Goal: Information Seeking & Learning: Learn about a topic

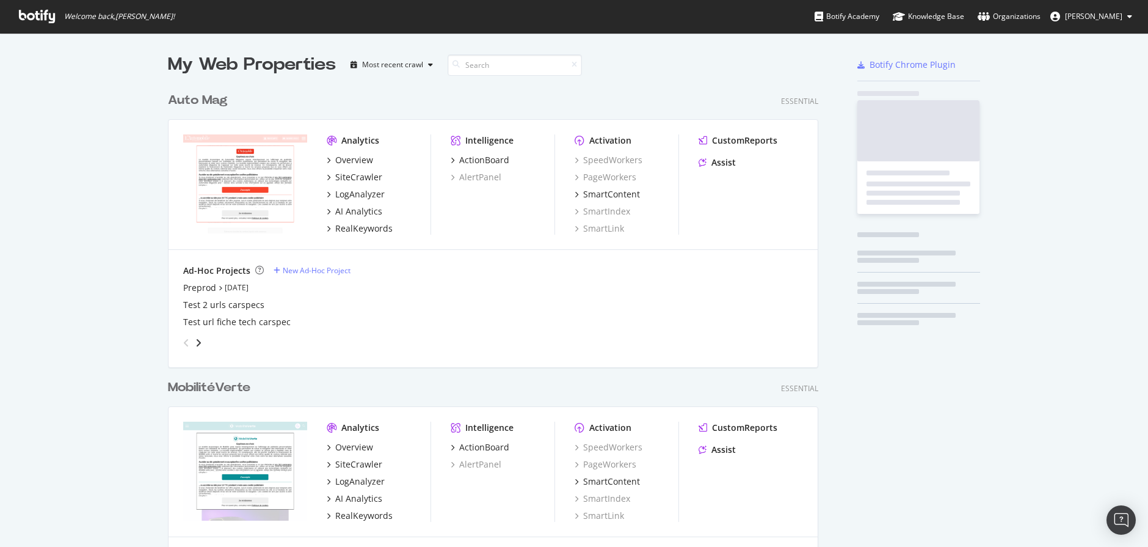
scroll to position [3930, 660]
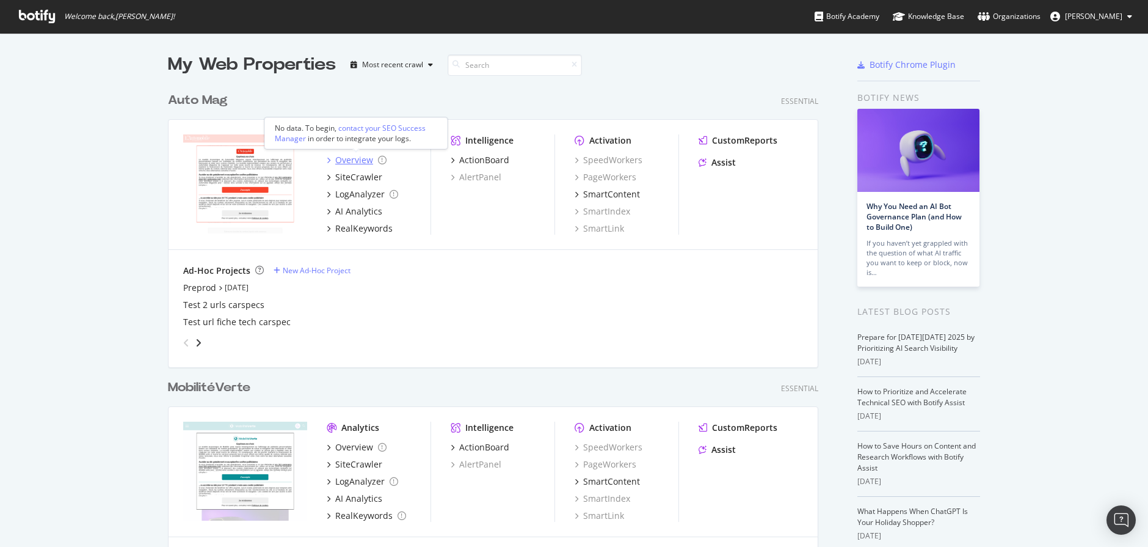
click at [349, 159] on div "Overview" at bounding box center [354, 160] width 38 height 12
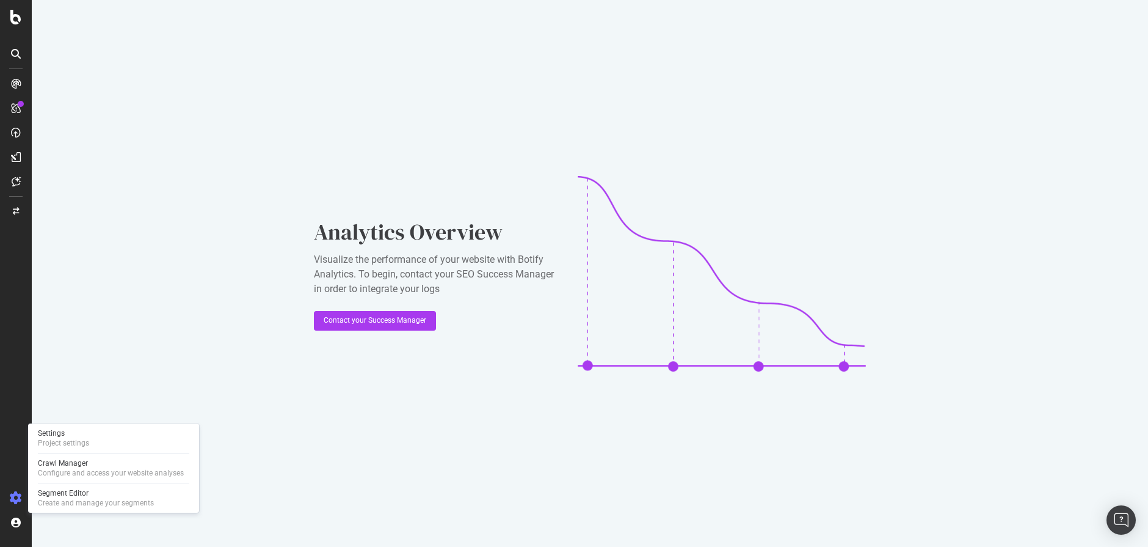
click at [15, 497] on icon at bounding box center [16, 498] width 12 height 12
click at [79, 438] on div "Project settings" at bounding box center [63, 443] width 51 height 10
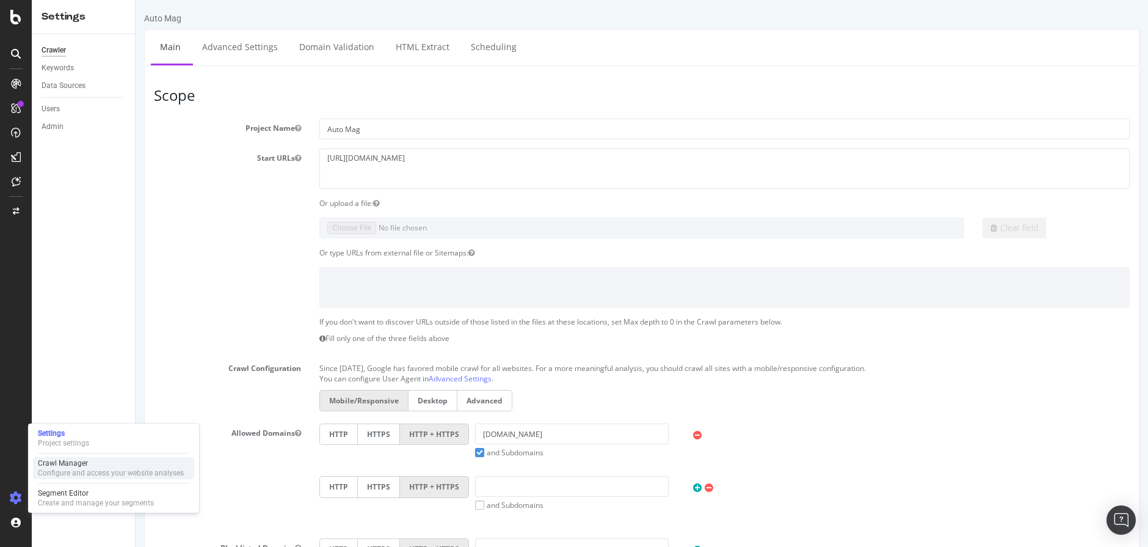
click at [49, 462] on div "Crawl Manager" at bounding box center [111, 463] width 146 height 10
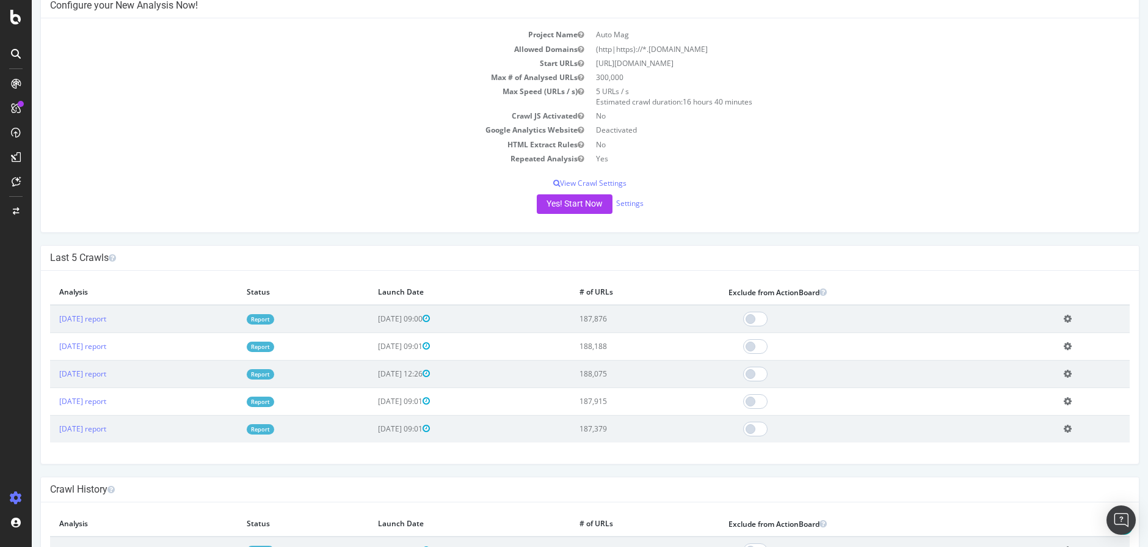
scroll to position [173, 0]
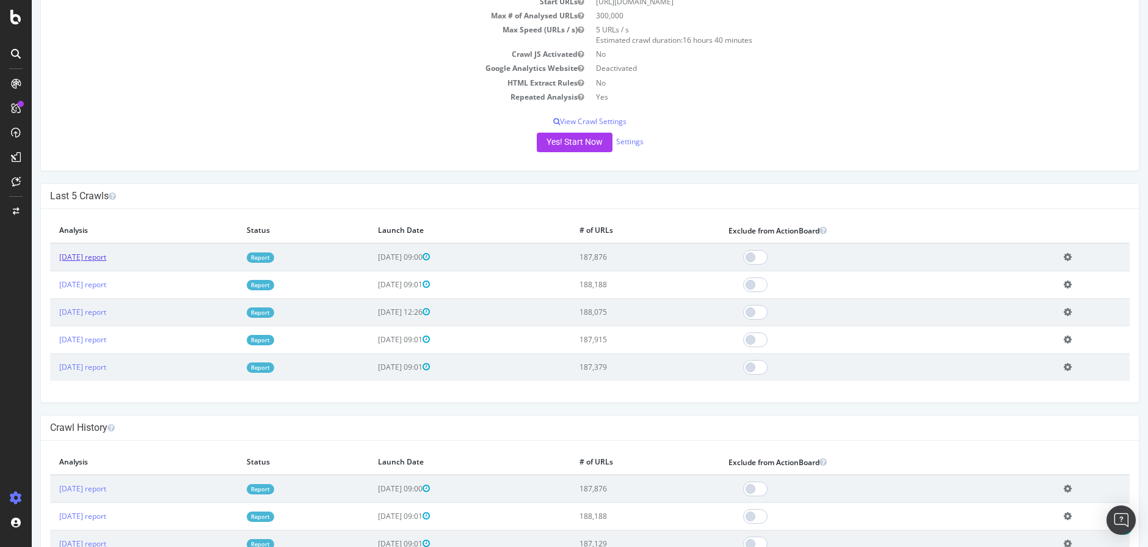
click at [106, 255] on link "2025 Oct. 14th report" at bounding box center [82, 257] width 47 height 10
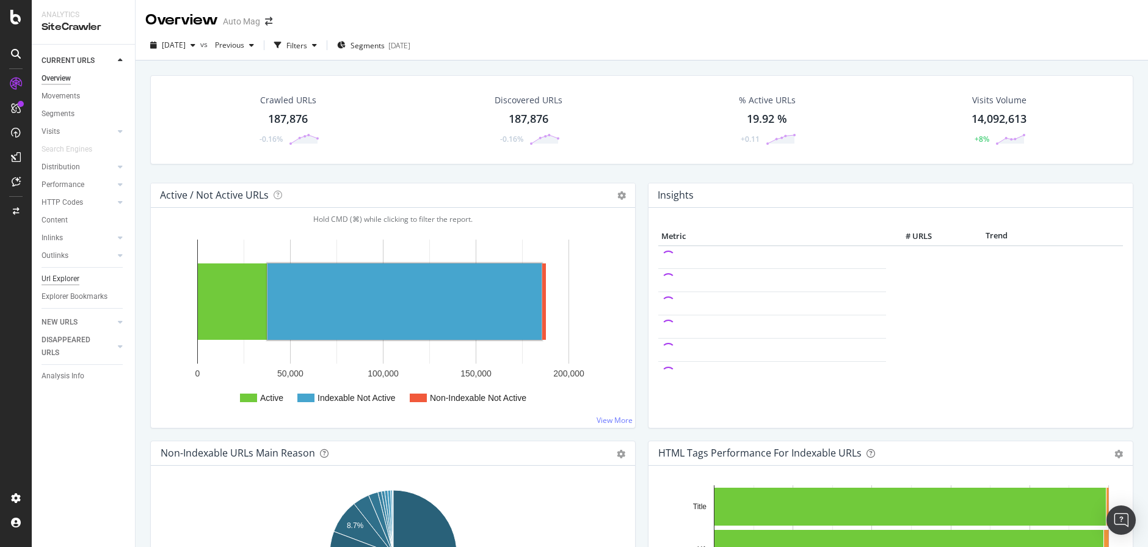
click at [57, 280] on div "Url Explorer" at bounding box center [61, 278] width 38 height 13
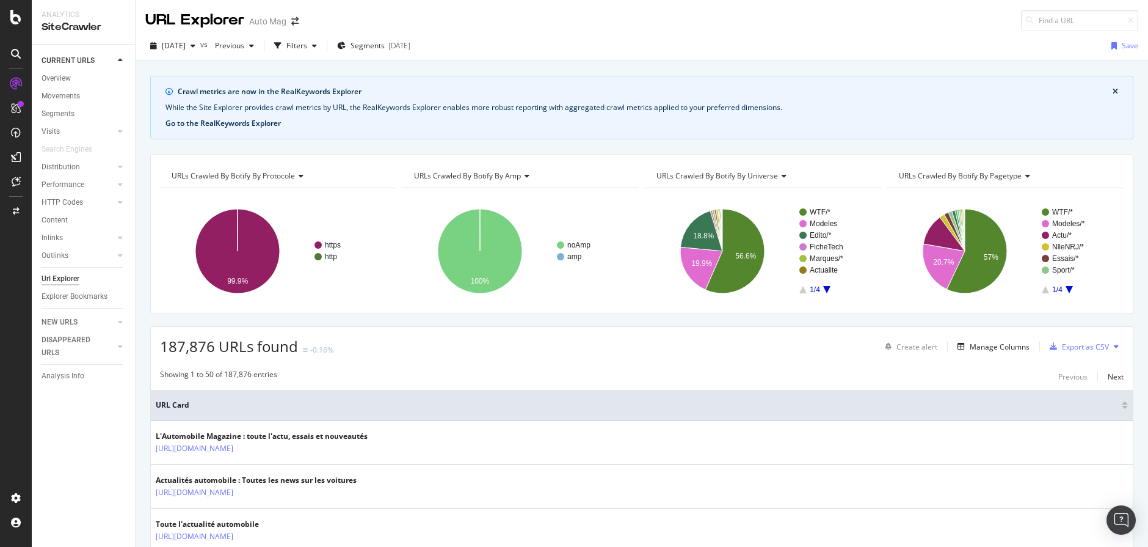
click at [267, 122] on button "Go to the RealKeywords Explorer" at bounding box center [222, 123] width 115 height 11
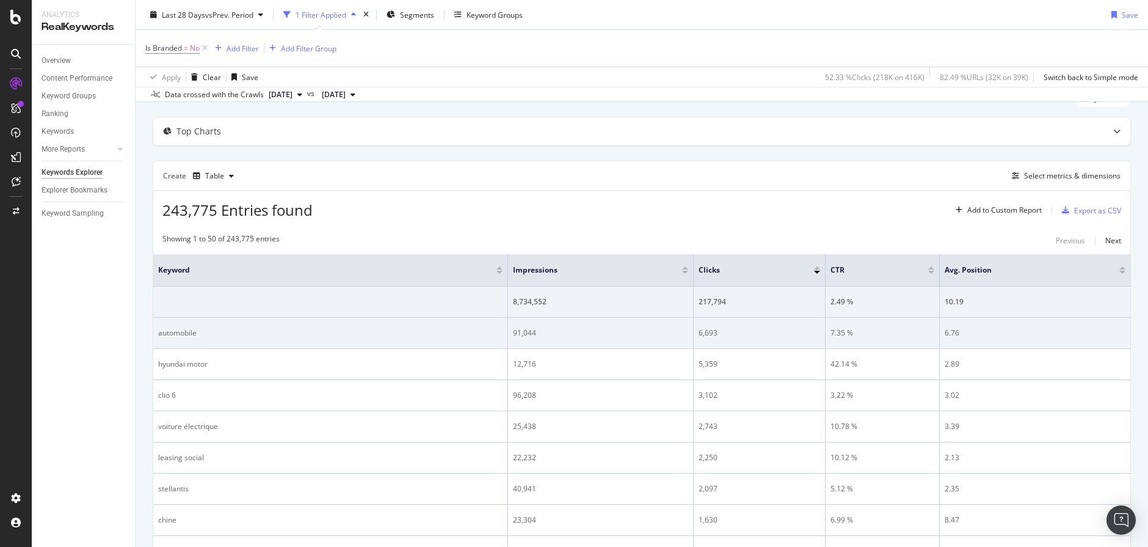
scroll to position [52, 0]
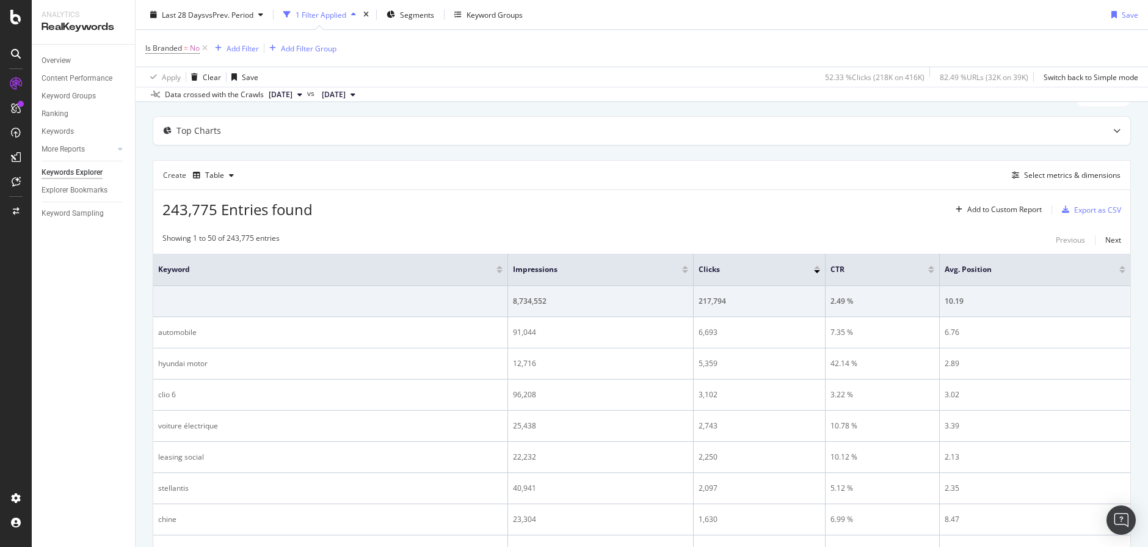
click at [683, 270] on div at bounding box center [685, 271] width 6 height 3
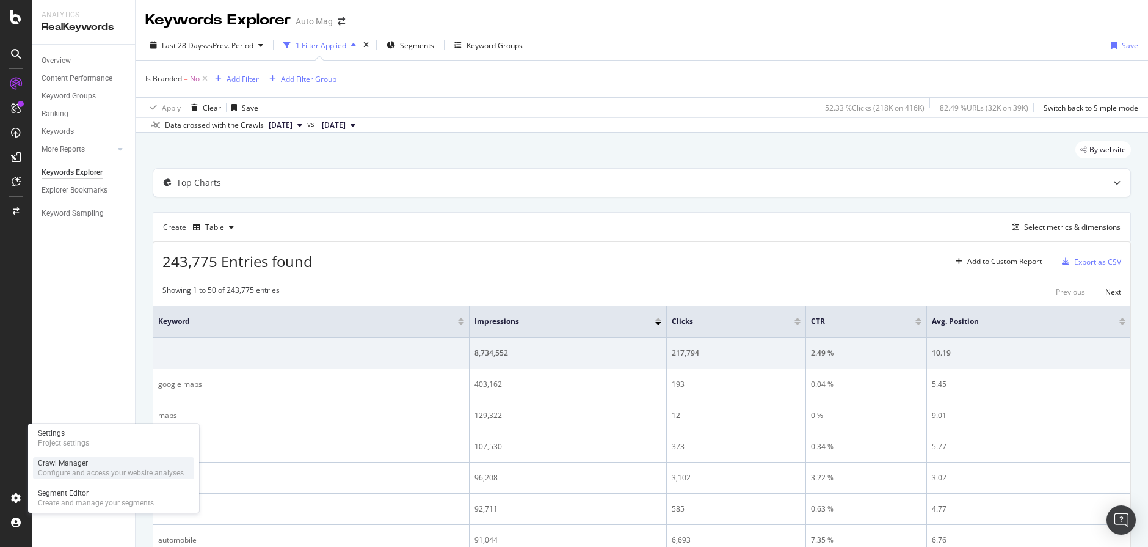
click at [50, 460] on div "Crawl Manager" at bounding box center [111, 463] width 146 height 10
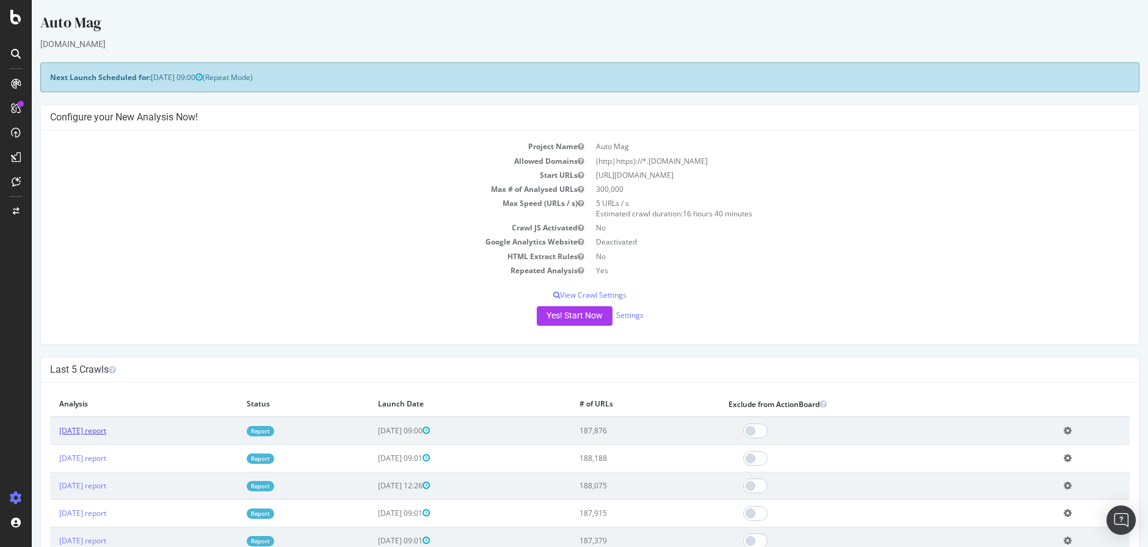
click at [104, 428] on link "2025 Oct. 14th report" at bounding box center [82, 430] width 47 height 10
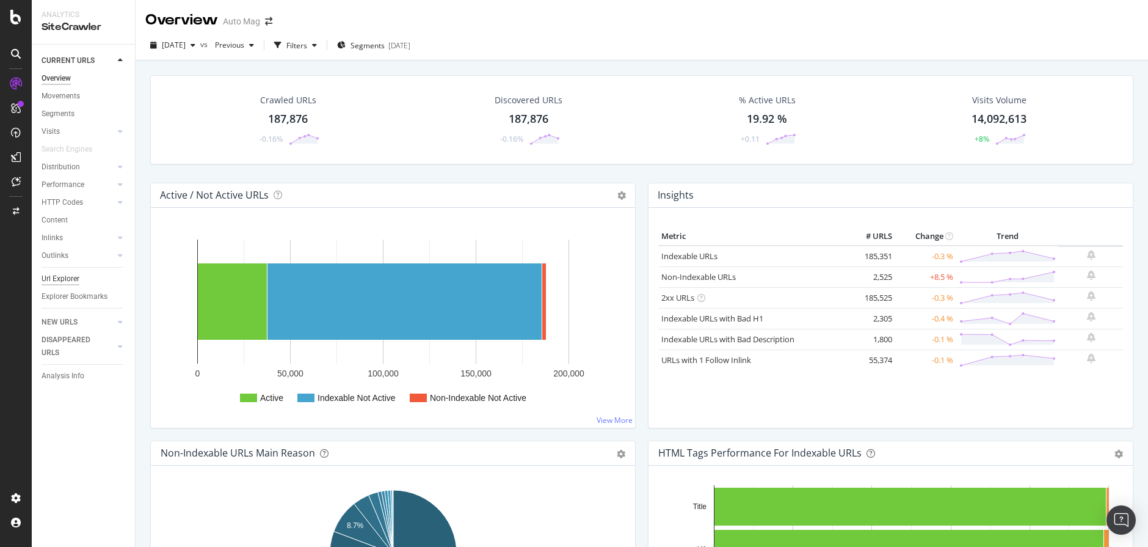
click at [60, 278] on div "Url Explorer" at bounding box center [61, 278] width 38 height 13
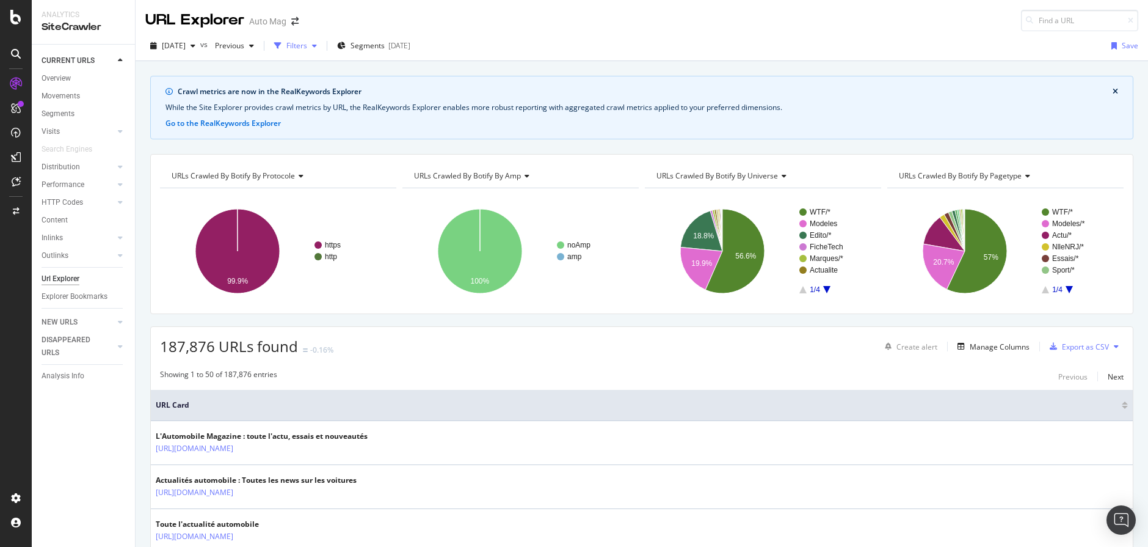
click at [307, 42] on div "Filters" at bounding box center [296, 45] width 21 height 10
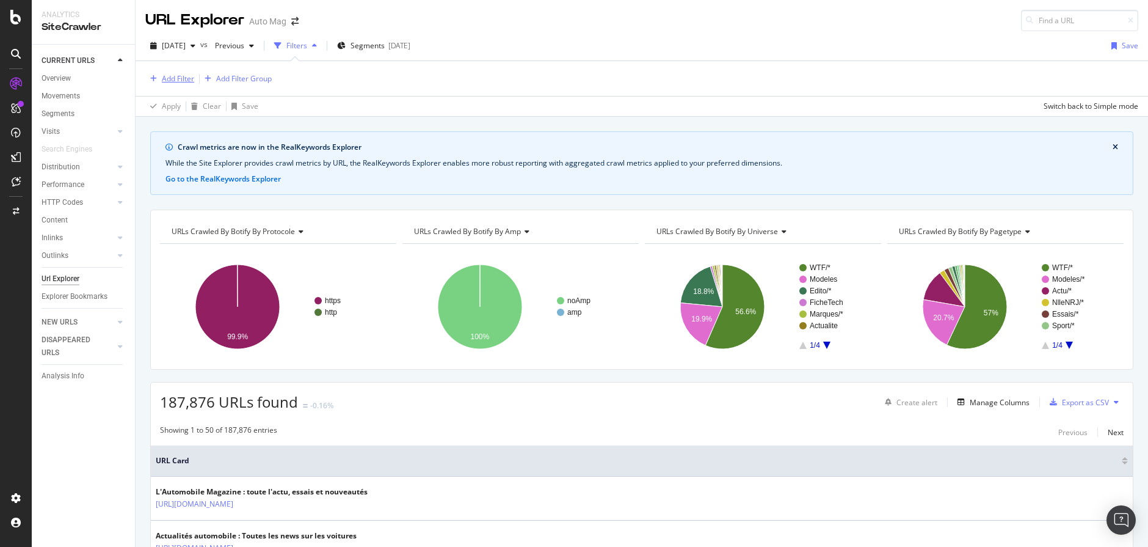
click at [179, 71] on button "Add Filter" at bounding box center [169, 78] width 49 height 15
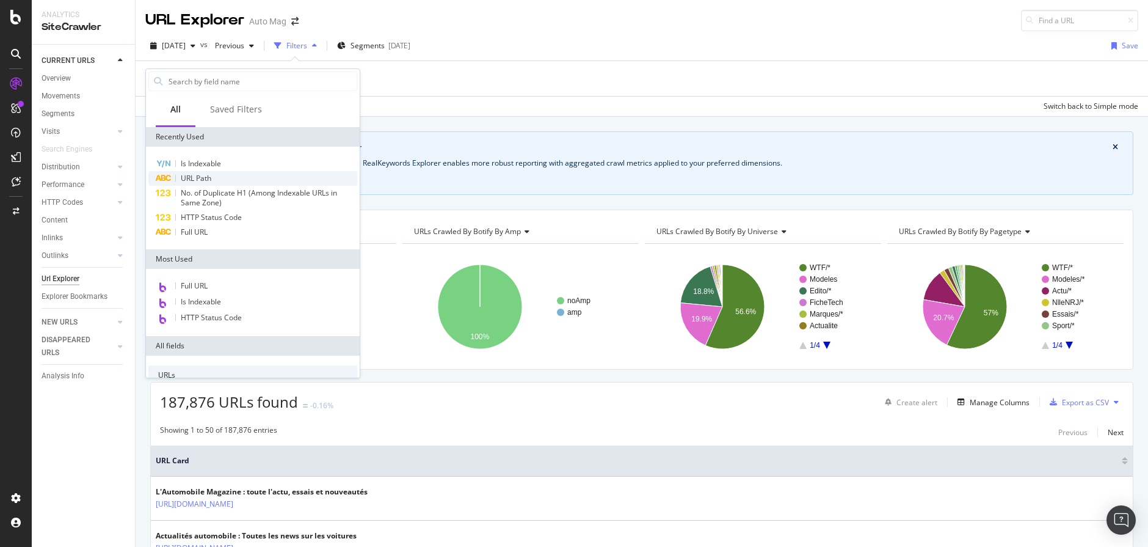
click at [208, 173] on span "URL Path" at bounding box center [196, 178] width 31 height 10
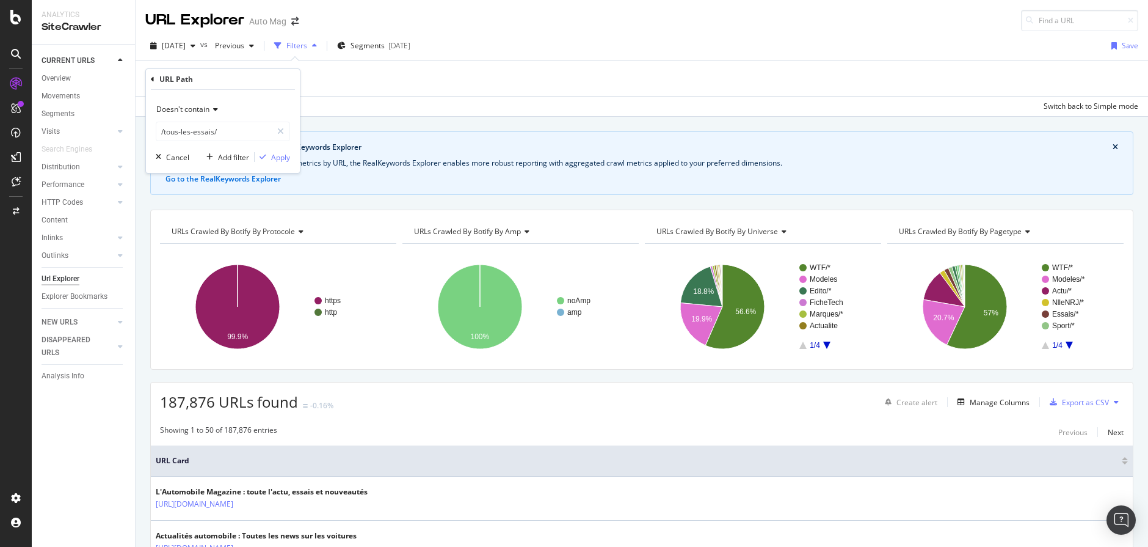
click at [209, 111] on span "Doesn't contain" at bounding box center [182, 109] width 53 height 10
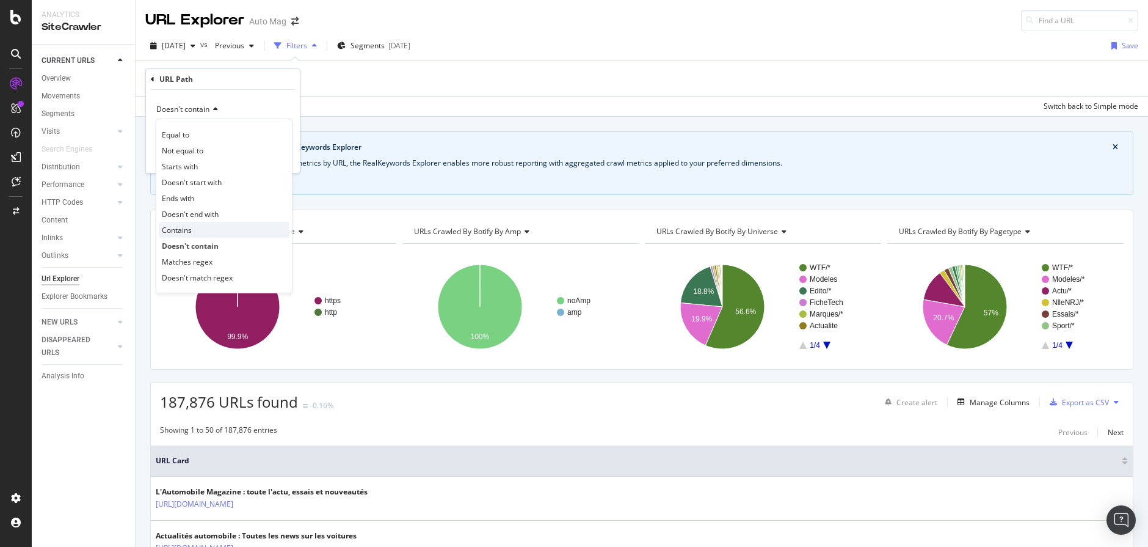
click at [190, 229] on span "Contains" at bounding box center [177, 230] width 30 height 10
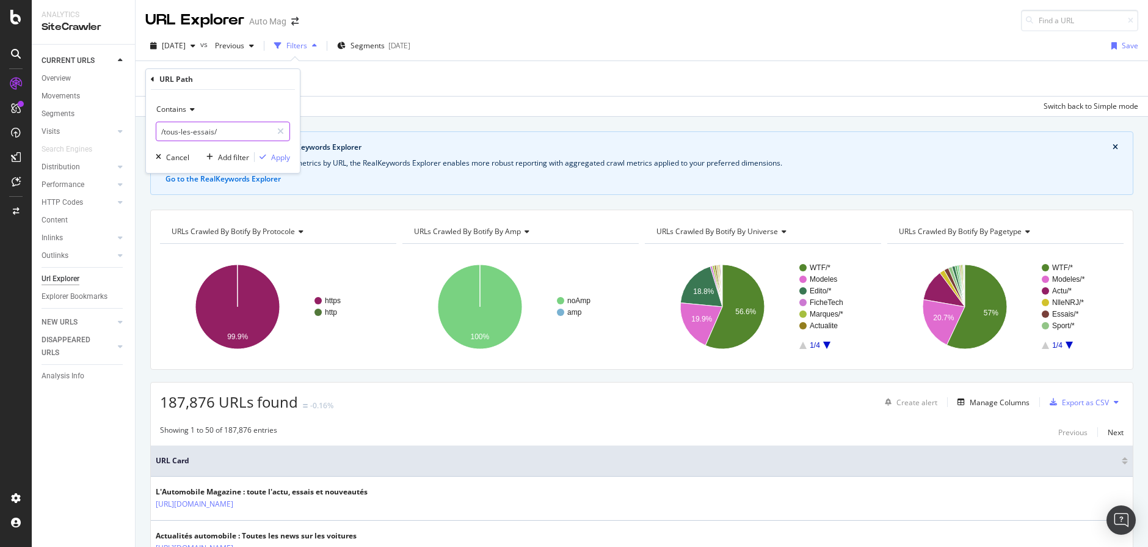
click at [187, 129] on input "/tous-les-essais/" at bounding box center [213, 132] width 115 height 20
type input "/videos/"
click at [277, 156] on div "Apply" at bounding box center [280, 157] width 19 height 10
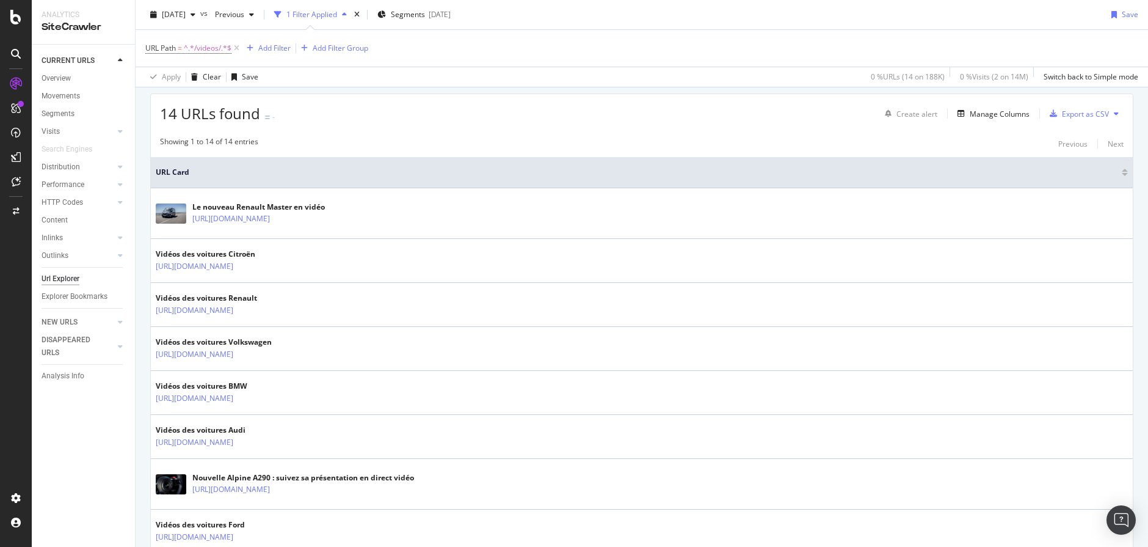
scroll to position [437, 0]
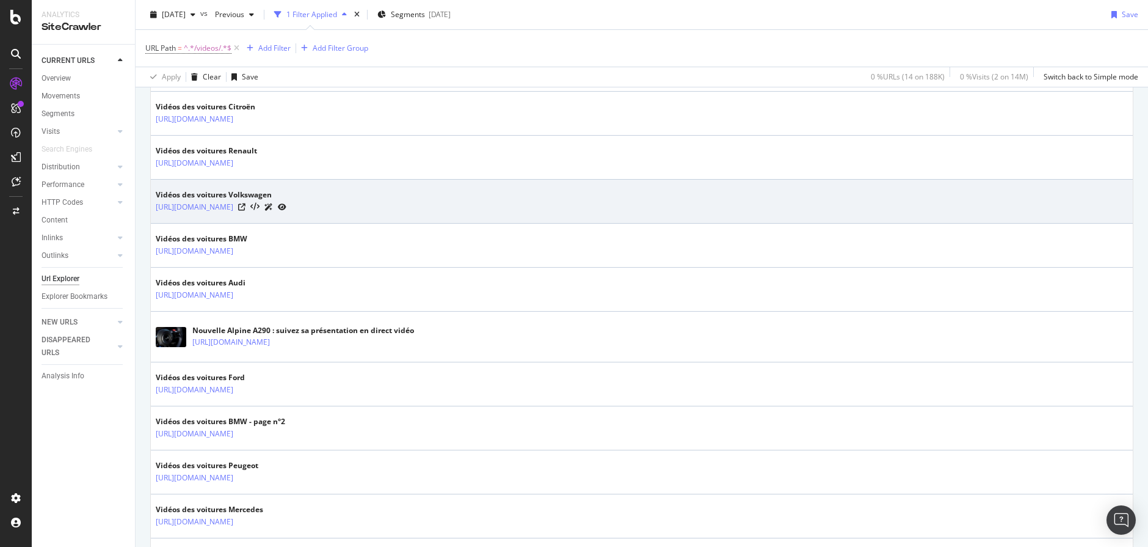
click at [273, 206] on icon at bounding box center [268, 206] width 9 height 7
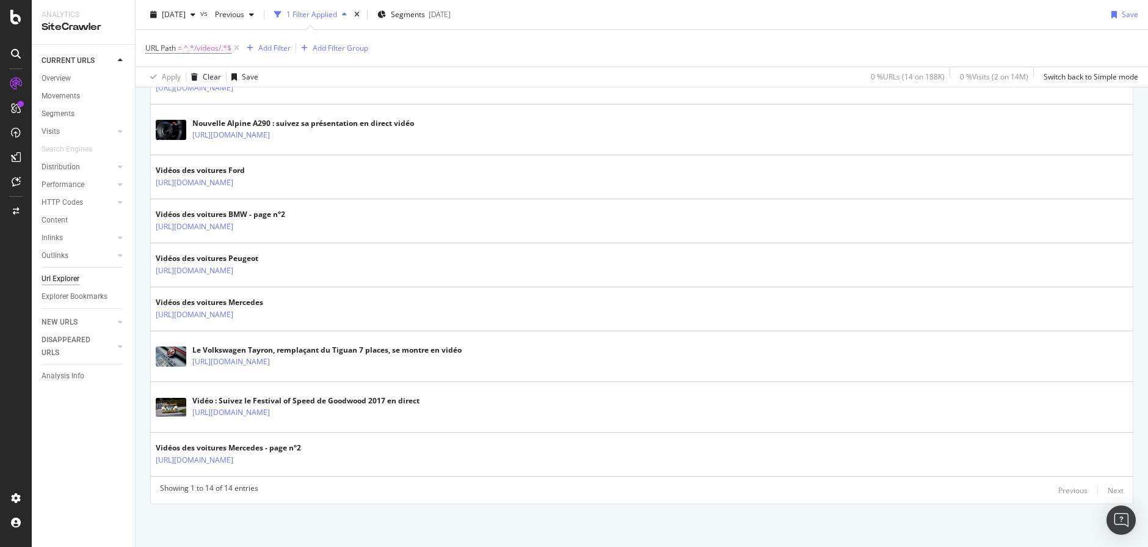
scroll to position [0, 0]
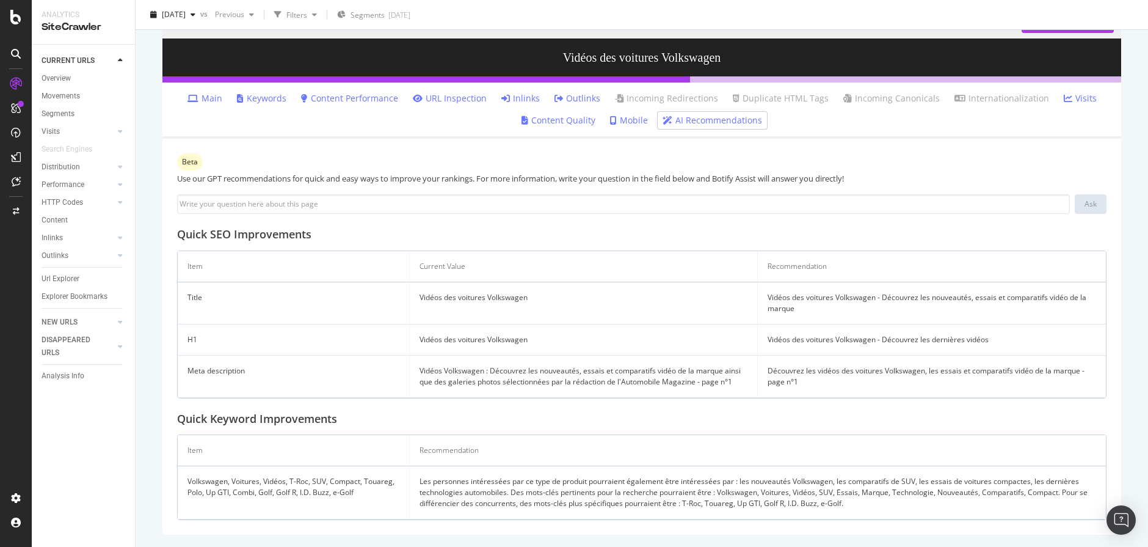
scroll to position [21, 0]
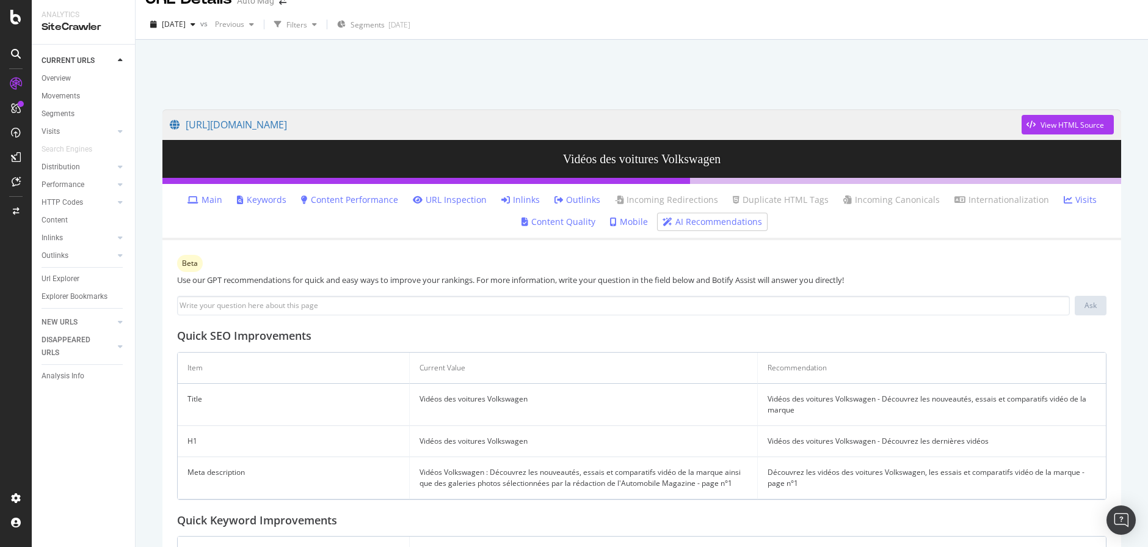
click at [523, 198] on link "Inlinks" at bounding box center [520, 200] width 38 height 12
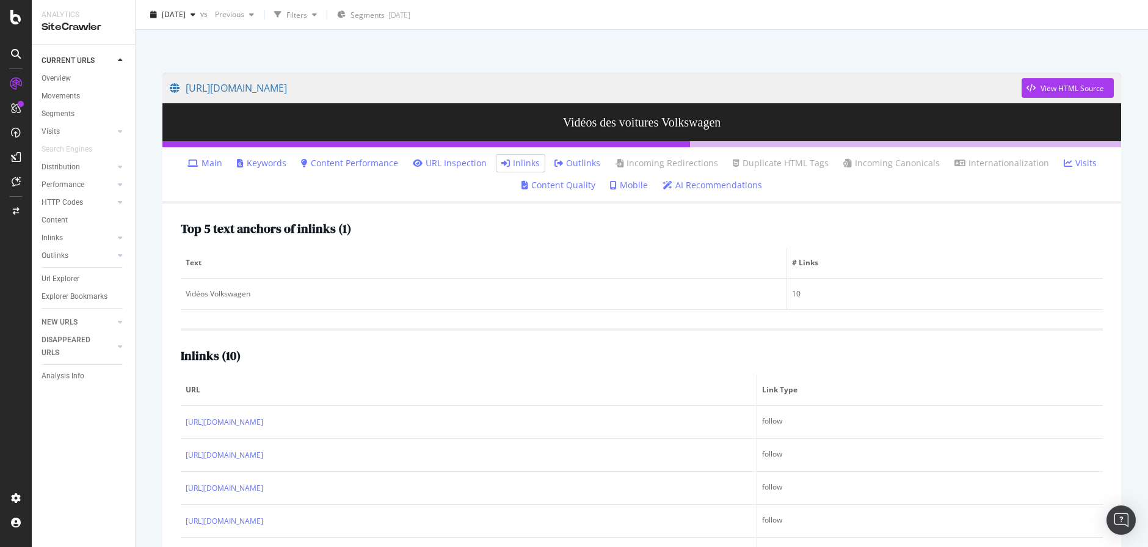
scroll to position [221, 0]
